Goal: Transaction & Acquisition: Register for event/course

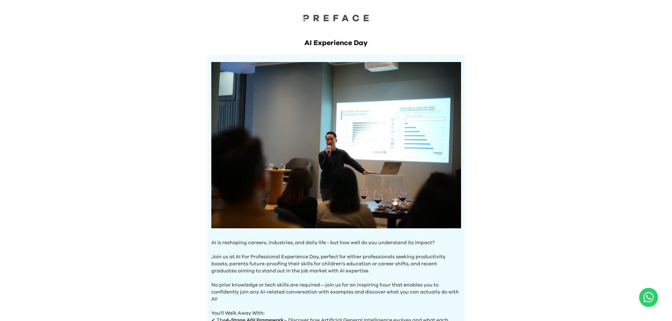
scroll to position [196, 0]
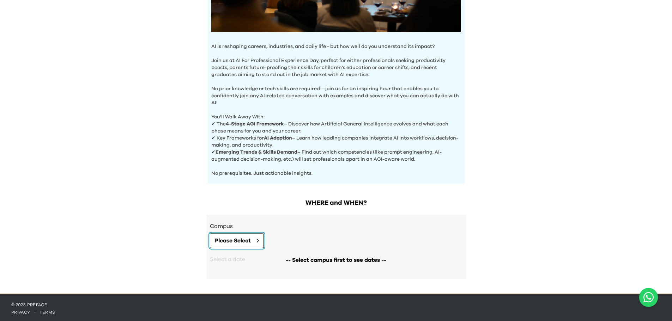
click at [227, 237] on span "Please Select" at bounding box center [232, 241] width 36 height 8
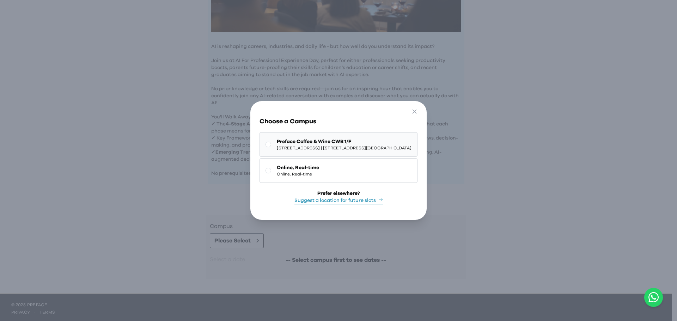
click at [331, 147] on span "1/F, The Sharp, 11 Sharp Street East, Causeway Bay | 銅鑼灣霎東街11號The Sharp 1樓" at bounding box center [344, 148] width 135 height 6
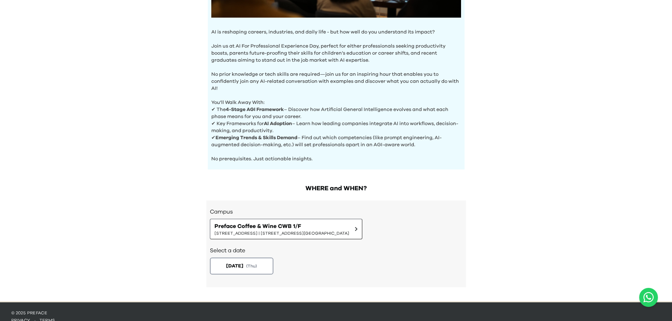
scroll to position [219, 0]
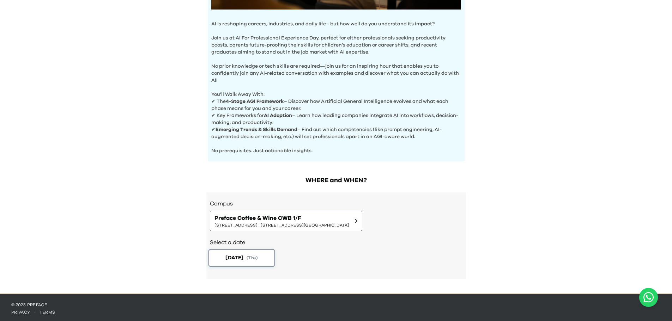
click at [258, 255] on span "( Thu )" at bounding box center [252, 258] width 11 height 6
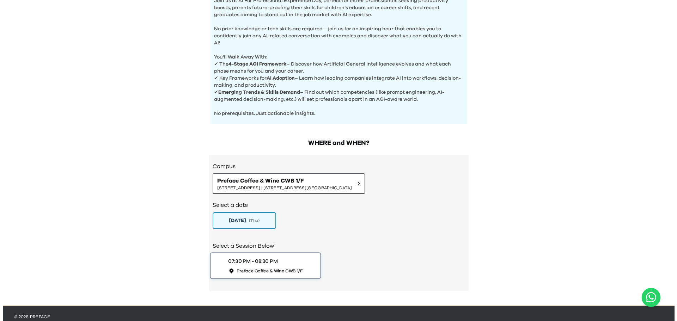
scroll to position [268, 0]
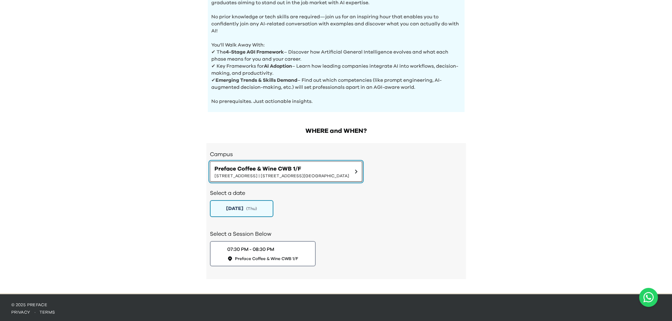
click at [308, 167] on span "Preface Coffee & Wine CWB 1/F" at bounding box center [281, 169] width 135 height 8
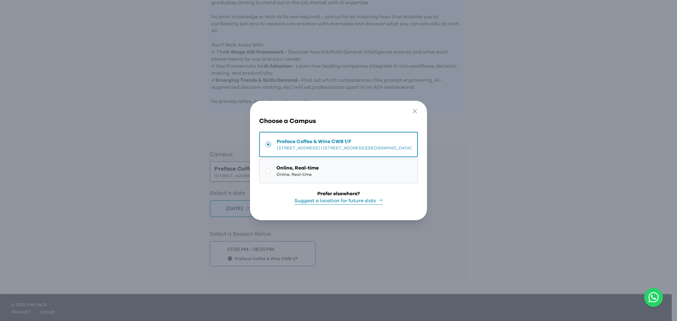
click at [315, 172] on button "Online, Real-time Online, Real-time" at bounding box center [338, 171] width 159 height 25
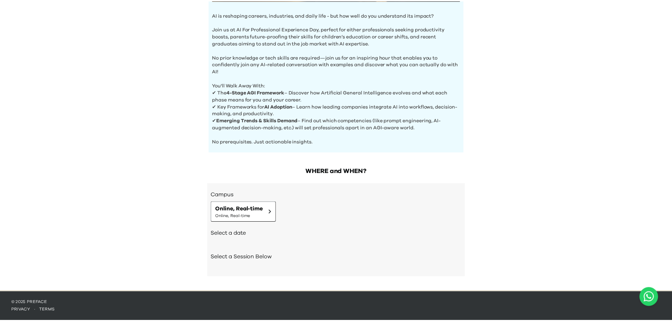
scroll to position [226, 0]
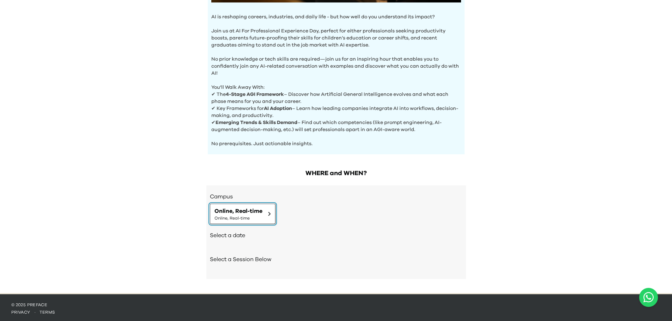
click at [265, 212] on button "Online, Real-time Online, Real-time" at bounding box center [243, 214] width 66 height 20
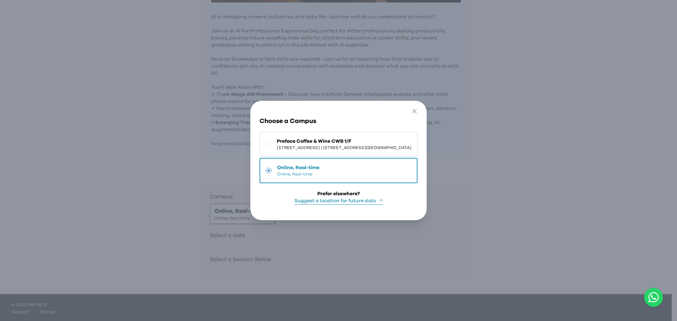
click at [368, 199] on button "Suggest a location for future slots" at bounding box center [339, 201] width 89 height 7
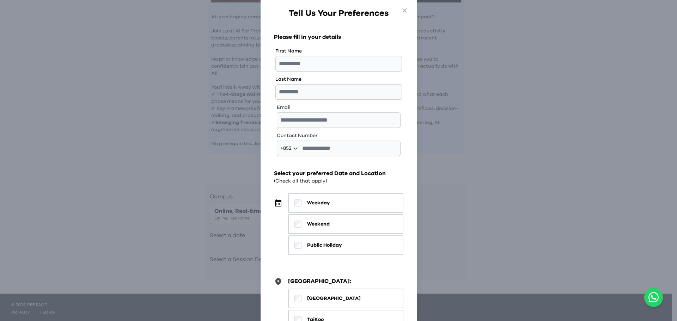
click at [468, 167] on div "Go Back Close Tell Us Your Preferences Please fill in your details First Name L…" at bounding box center [338, 160] width 677 height 321
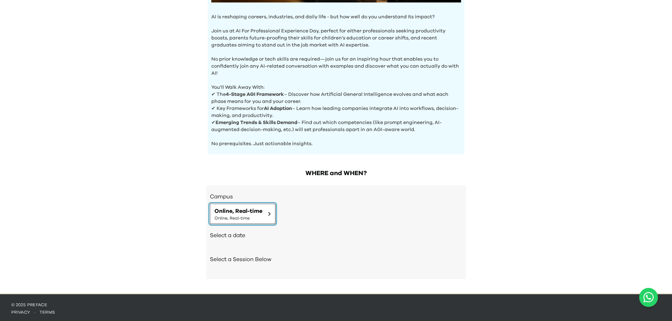
click at [237, 218] on span "Online, Real-time" at bounding box center [238, 219] width 48 height 6
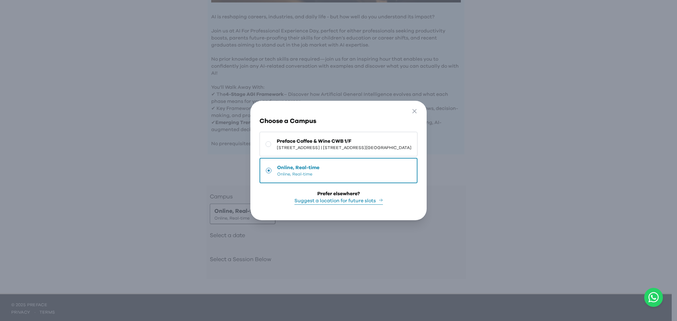
click at [205, 237] on div "Go Back Close Choose a Campus Preface Coffee & Wine CWB 1/F 1/F, The Sharp, 11 …" at bounding box center [338, 160] width 677 height 321
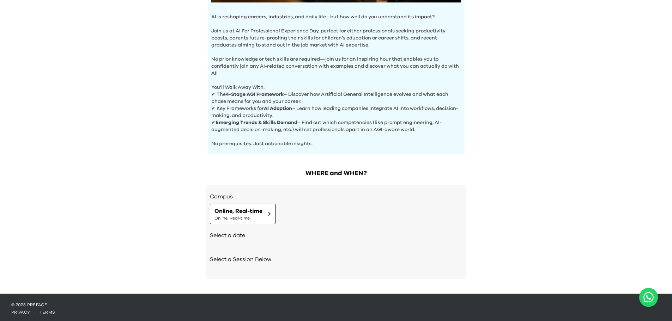
click at [232, 237] on h2 "Select a date" at bounding box center [336, 235] width 253 height 8
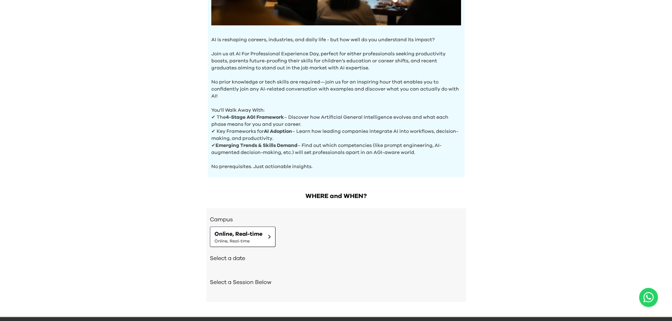
scroll to position [191, 0]
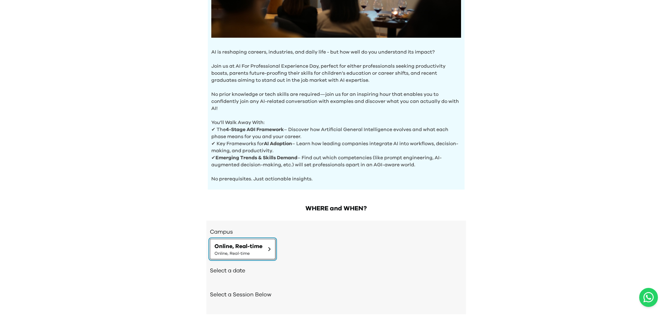
click at [240, 242] on span "Online, Real-time" at bounding box center [238, 246] width 48 height 8
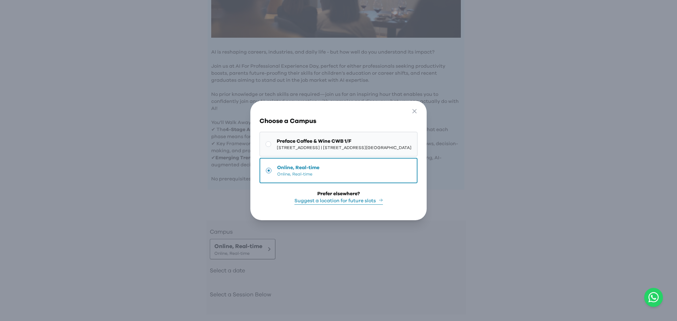
click at [308, 148] on span "1/F, The Sharp, 11 Sharp Street East, Causeway Bay | 銅鑼灣霎東街11號The Sharp 1樓" at bounding box center [344, 148] width 135 height 6
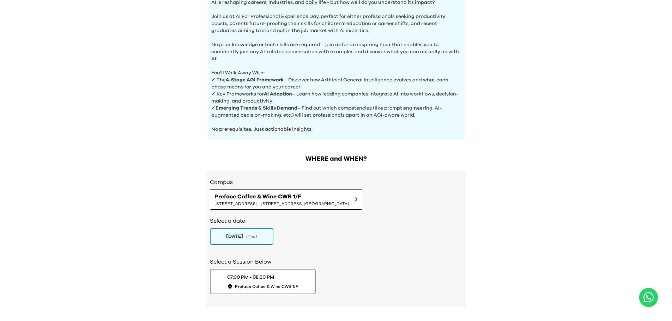
scroll to position [268, 0]
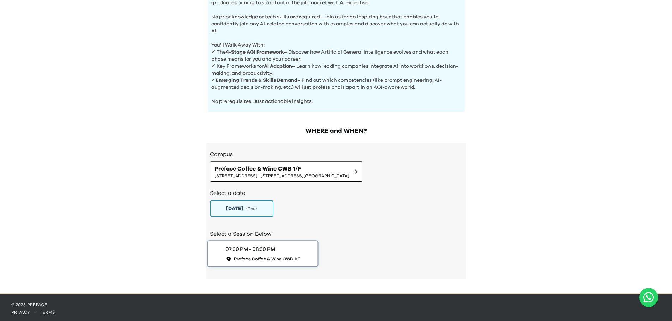
click at [271, 250] on div "07:30 PM - 08:30 PM" at bounding box center [249, 249] width 49 height 7
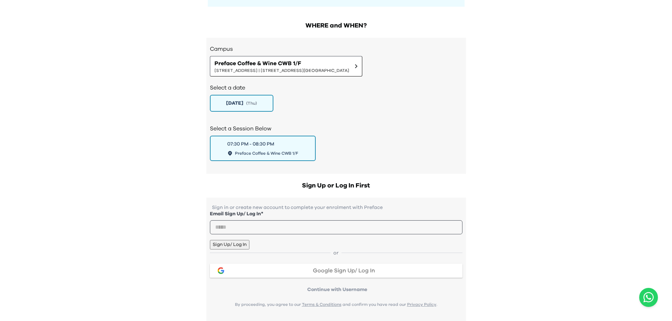
scroll to position [374, 0]
click at [386, 234] on input "email" at bounding box center [336, 227] width 253 height 14
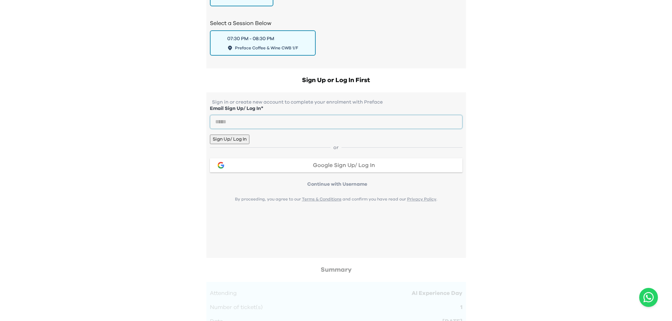
scroll to position [480, 0]
click at [370, 168] on span "Google Sign Up/ Log In" at bounding box center [344, 165] width 62 height 6
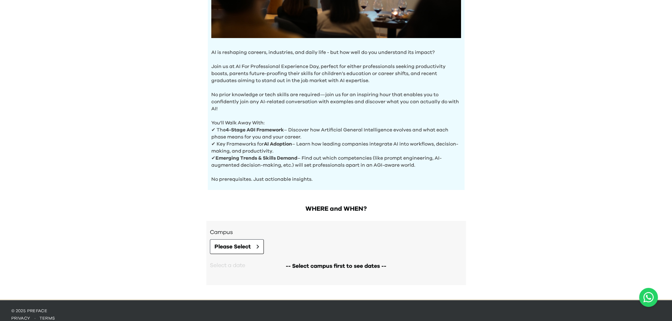
scroll to position [196, 0]
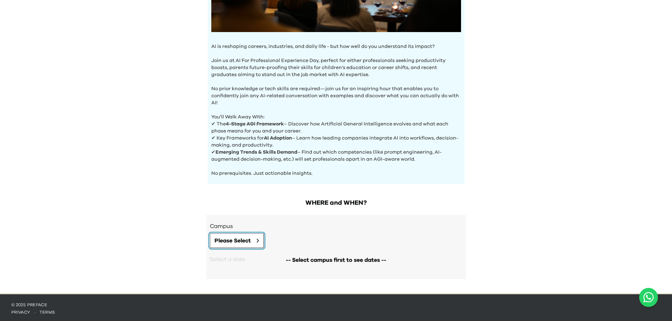
click at [243, 244] on button "Please Select" at bounding box center [237, 241] width 54 height 15
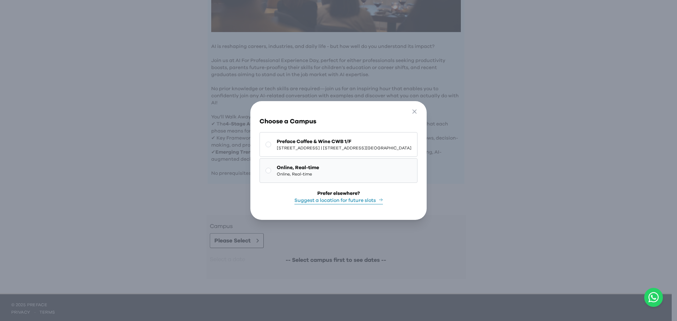
click at [300, 164] on button "Online, Real-time Online, Real-time" at bounding box center [339, 170] width 158 height 25
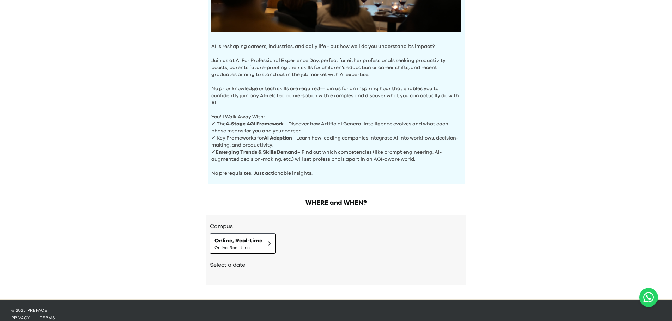
scroll to position [202, 0]
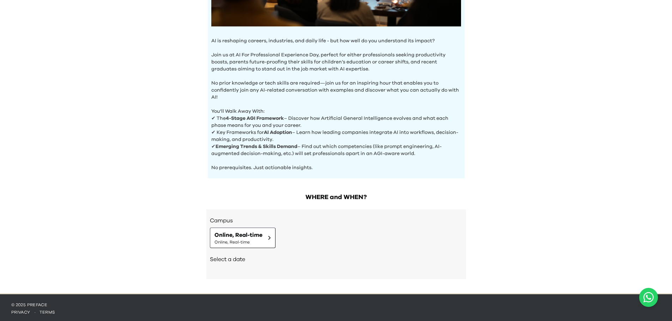
click at [231, 262] on div "Select a date" at bounding box center [336, 260] width 253 height 24
click at [240, 255] on h2 "Select a date" at bounding box center [336, 259] width 253 height 8
click at [254, 237] on span "Online, Real-time" at bounding box center [238, 235] width 48 height 8
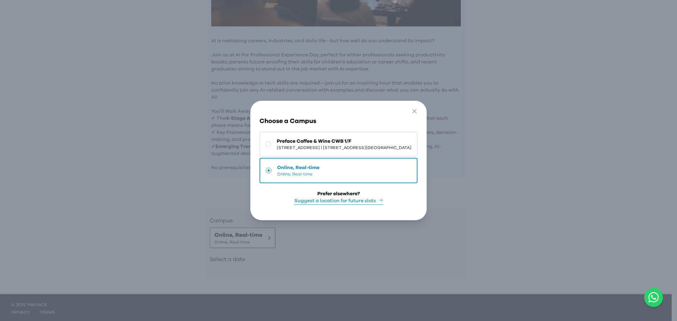
click at [295, 198] on button "Suggest a location for future slots" at bounding box center [339, 201] width 89 height 7
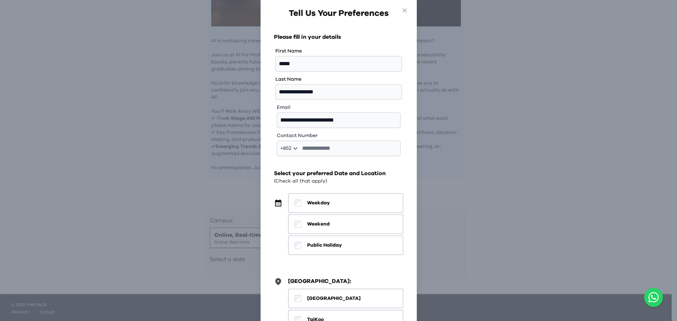
click at [536, 187] on div "**********" at bounding box center [338, 160] width 677 height 321
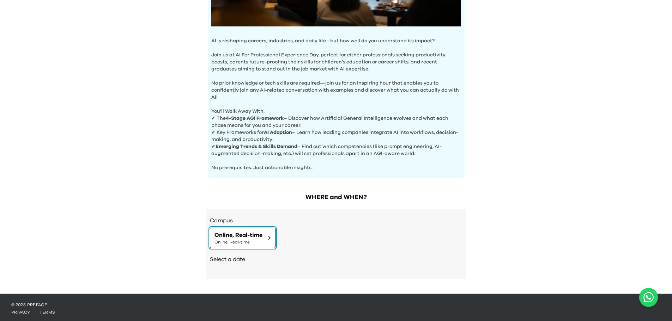
click at [243, 240] on span "Online, Real-time" at bounding box center [238, 243] width 48 height 6
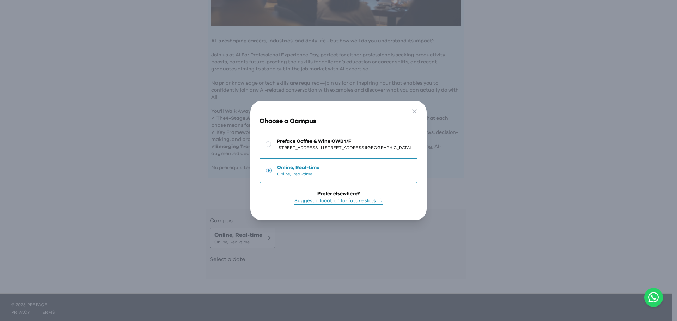
click at [350, 170] on button "Online, Real-time Online, Real-time" at bounding box center [339, 170] width 158 height 25
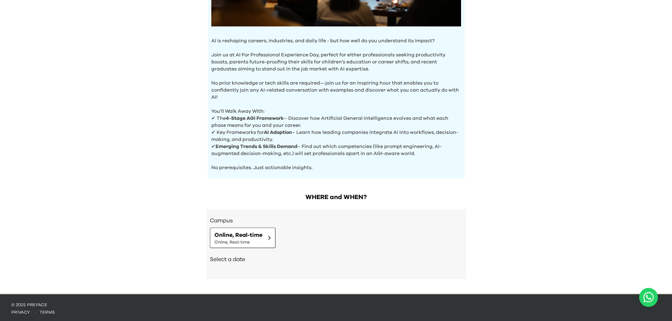
click at [273, 261] on h2 "Select a date" at bounding box center [336, 259] width 253 height 8
click at [248, 241] on span "Online, Real-time" at bounding box center [238, 243] width 48 height 6
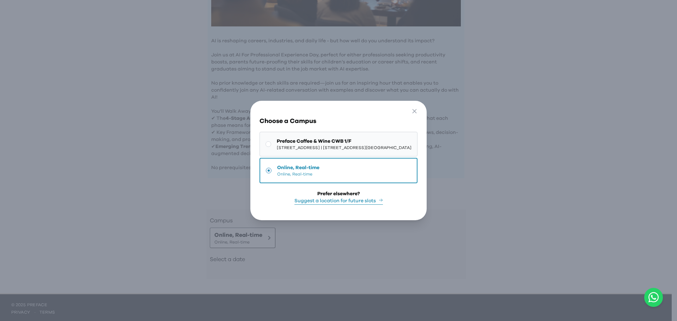
click at [316, 145] on span "1/F, The Sharp, 11 Sharp Street East, Causeway Bay | 銅鑼灣霎東街11號The Sharp 1樓" at bounding box center [344, 148] width 135 height 6
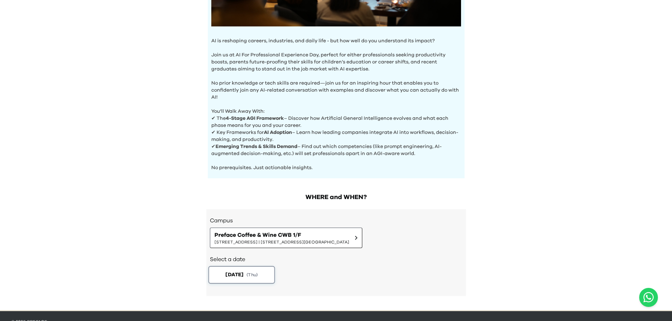
click at [243, 271] on span "2025-10-02" at bounding box center [234, 274] width 18 height 7
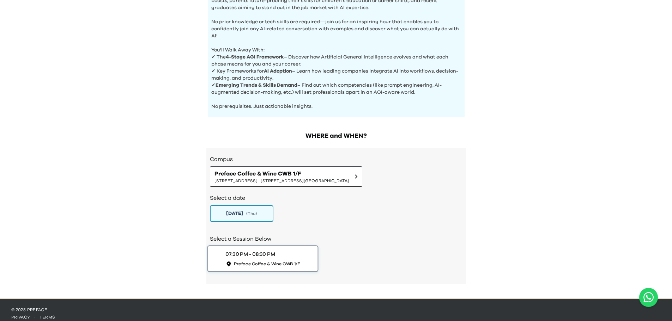
scroll to position [268, 0]
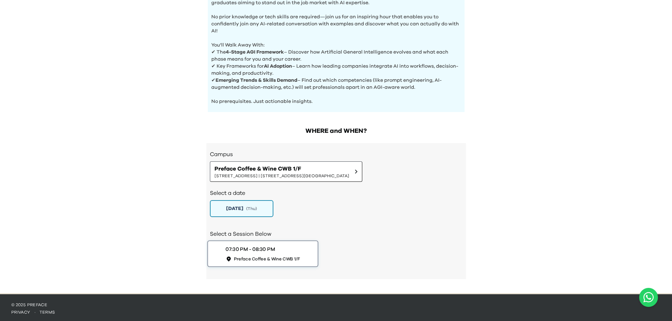
click at [285, 259] on span "Preface Coffee & Wine CWB 1/F" at bounding box center [267, 259] width 66 height 6
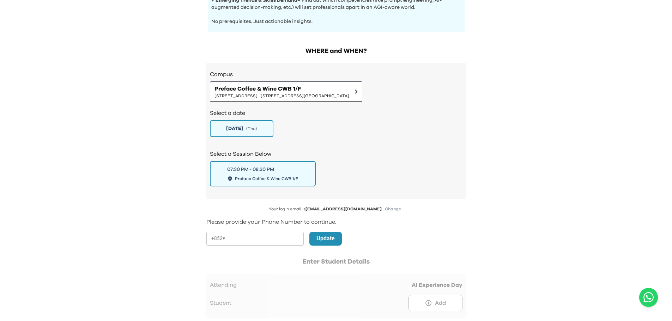
scroll to position [374, 0]
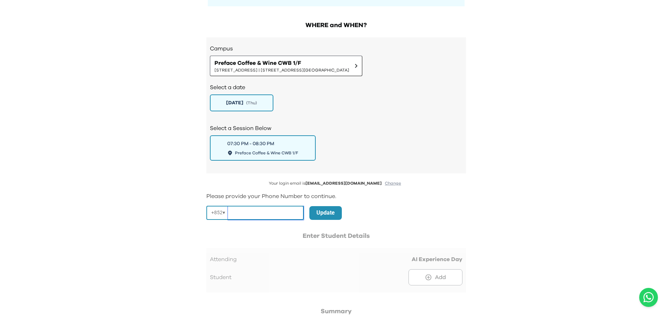
click at [256, 214] on input "tel" at bounding box center [266, 213] width 76 height 14
type input "********"
click at [335, 216] on button "Update" at bounding box center [325, 213] width 32 height 14
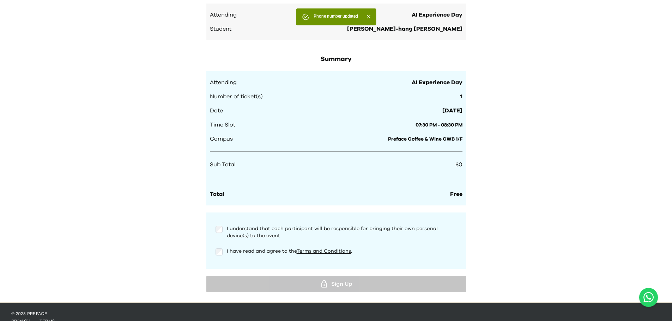
scroll to position [586, 0]
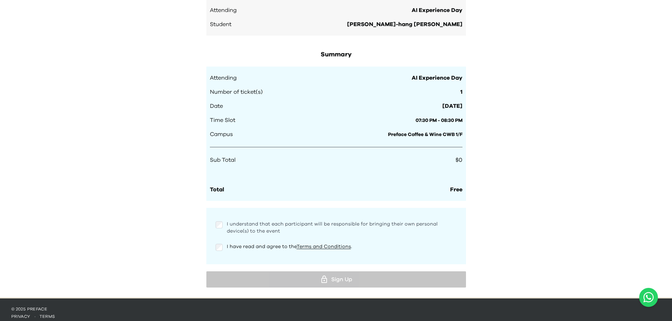
click at [240, 230] on span "I understand that each participant will be responsible for bringing their own p…" at bounding box center [332, 228] width 211 height 12
click at [233, 244] on span "I have read and agree to the Terms and Conditions ." at bounding box center [289, 246] width 125 height 5
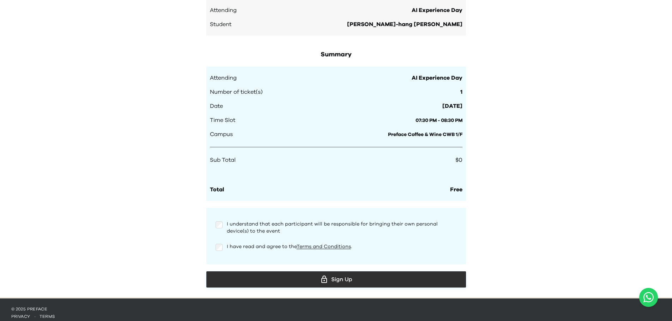
click at [293, 274] on div "Sign Up" at bounding box center [336, 279] width 248 height 11
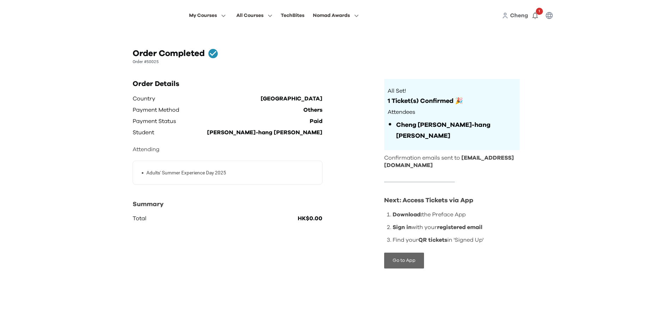
click at [407, 253] on button "Go to App" at bounding box center [404, 261] width 40 height 16
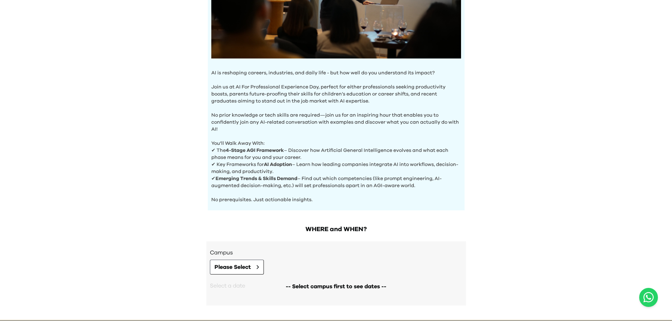
scroll to position [180, 0]
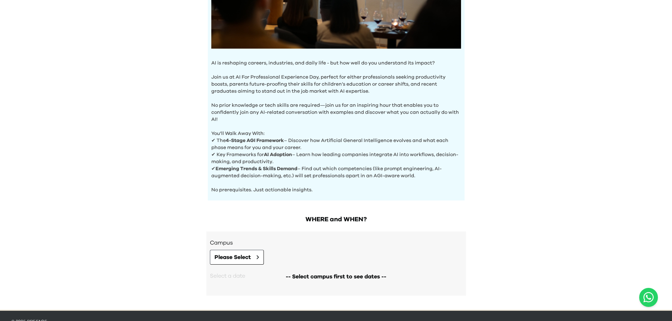
click at [177, 92] on div "AI Experience Day AI is reshaping careers, industries, and daily life - but how…" at bounding box center [336, 65] width 672 height 490
click at [181, 131] on div "AI Experience Day AI is reshaping careers, industries, and daily life - but how…" at bounding box center [336, 65] width 672 height 490
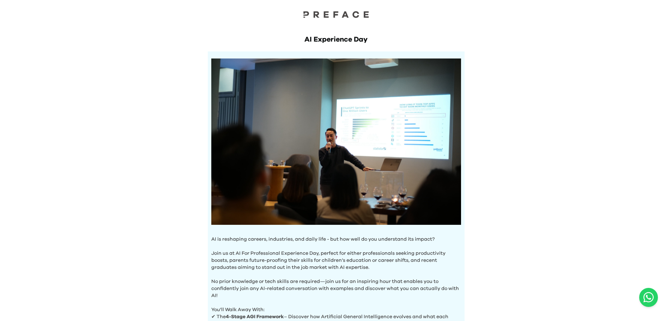
scroll to position [0, 0]
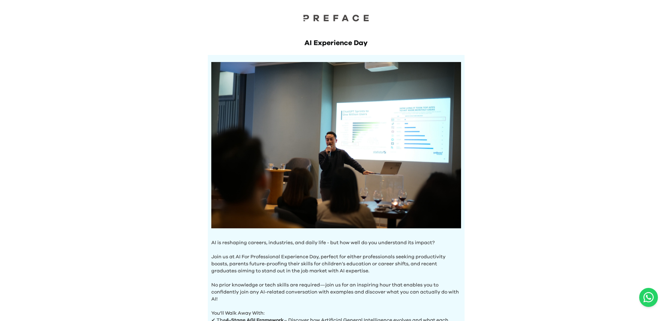
click at [669, 202] on div "AI Experience Day AI is reshaping careers, industries, and daily life - but how…" at bounding box center [336, 245] width 672 height 490
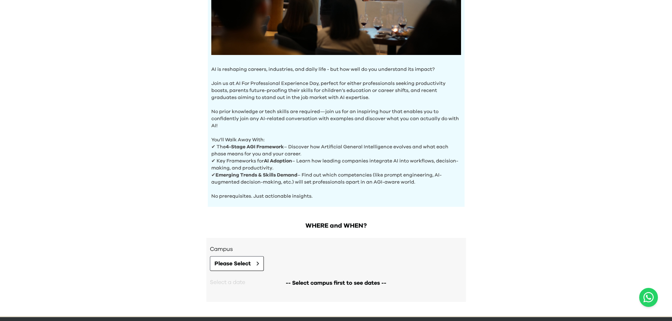
scroll to position [196, 0]
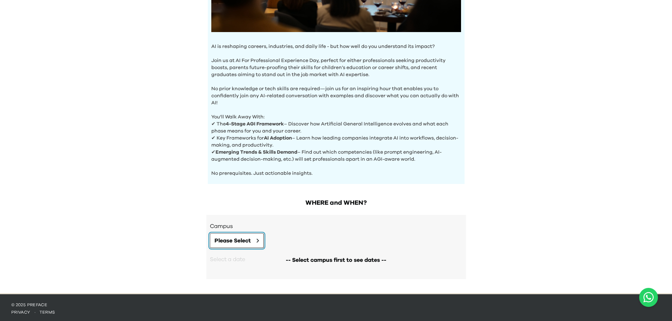
click at [252, 238] on button "Please Select" at bounding box center [237, 241] width 54 height 15
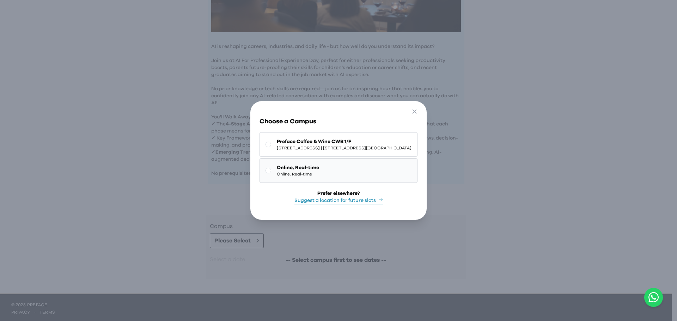
click at [311, 165] on button "Online, Real-time Online, Real-time" at bounding box center [339, 170] width 158 height 25
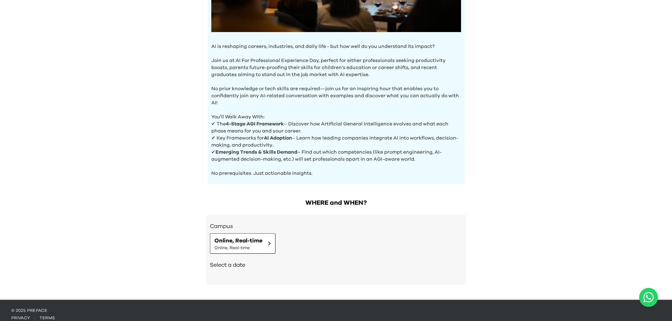
click at [237, 263] on h2 "Select a date" at bounding box center [336, 265] width 253 height 8
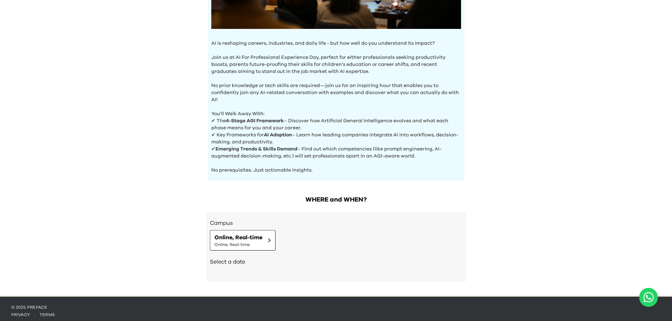
scroll to position [202, 0]
